Goal: Task Accomplishment & Management: Manage account settings

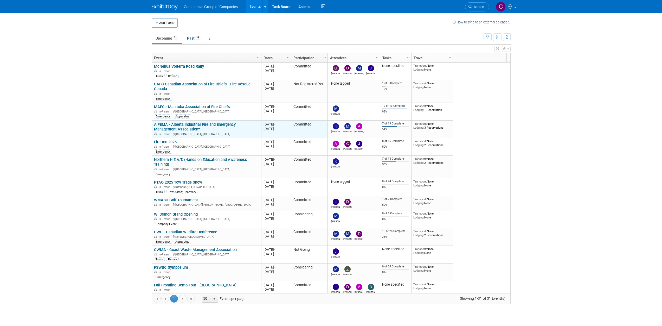
click at [182, 123] on link "AIFEMA - Alberta Industrial Fire and Emergency Management Association*" at bounding box center [195, 127] width 82 height 10
click at [190, 124] on link "AIFEMA - Alberta Industrial Fire and Emergency Management Association*" at bounding box center [195, 127] width 82 height 10
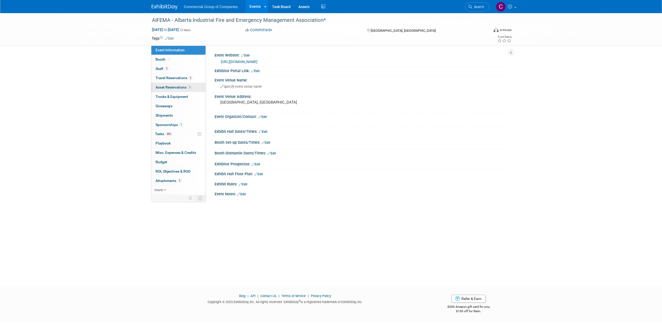
click at [188, 87] on span "1" at bounding box center [190, 87] width 4 height 4
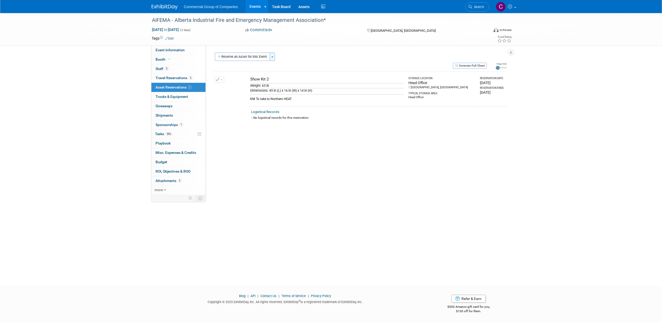
click at [272, 57] on span "button" at bounding box center [272, 56] width 2 height 1
click at [263, 70] on div "Reserve an Asset for this Event Toggle Dropdown New asset reservation Copy asse…" at bounding box center [360, 89] width 293 height 72
click at [220, 78] on button "button" at bounding box center [220, 80] width 10 height 6
click at [228, 103] on span "Cancel Reservation" at bounding box center [241, 104] width 33 height 4
click at [282, 106] on link "Yes" at bounding box center [279, 108] width 15 height 8
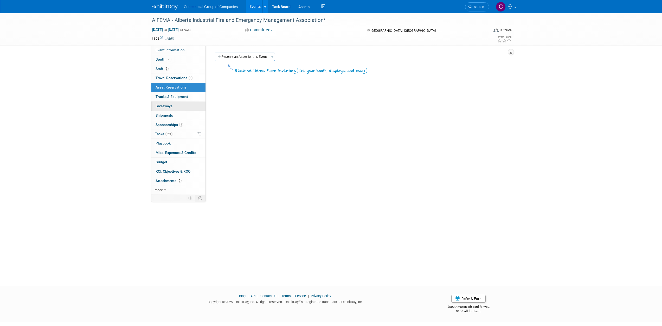
click at [182, 104] on link "0 Giveaways 0" at bounding box center [178, 105] width 54 height 9
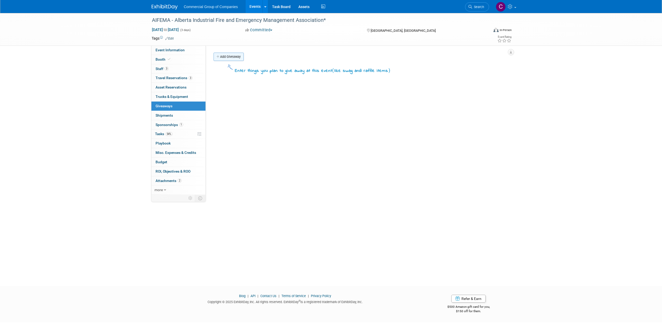
click at [234, 53] on link "Add Giveaway" at bounding box center [229, 57] width 30 height 8
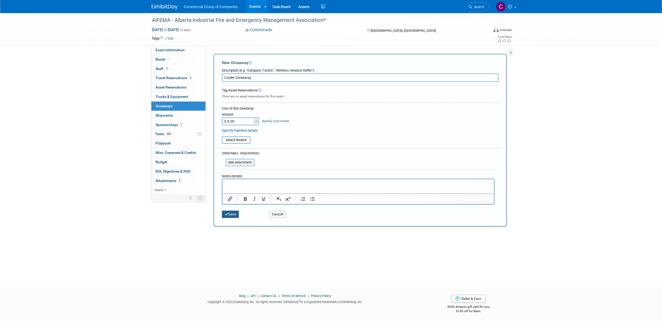
type input "Cooler Giveaway"
click at [229, 213] on button "Save" at bounding box center [230, 214] width 17 height 7
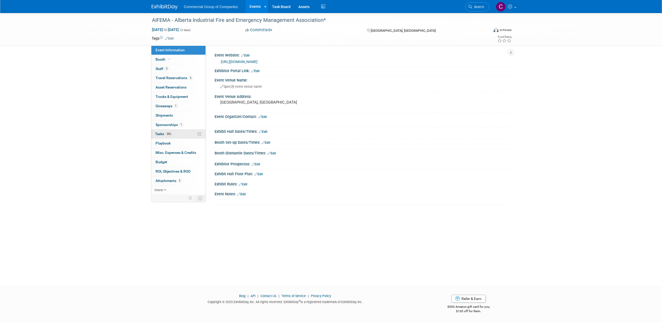
click at [181, 132] on link "54% Tasks 54%" at bounding box center [178, 133] width 54 height 9
